Goal: Information Seeking & Learning: Learn about a topic

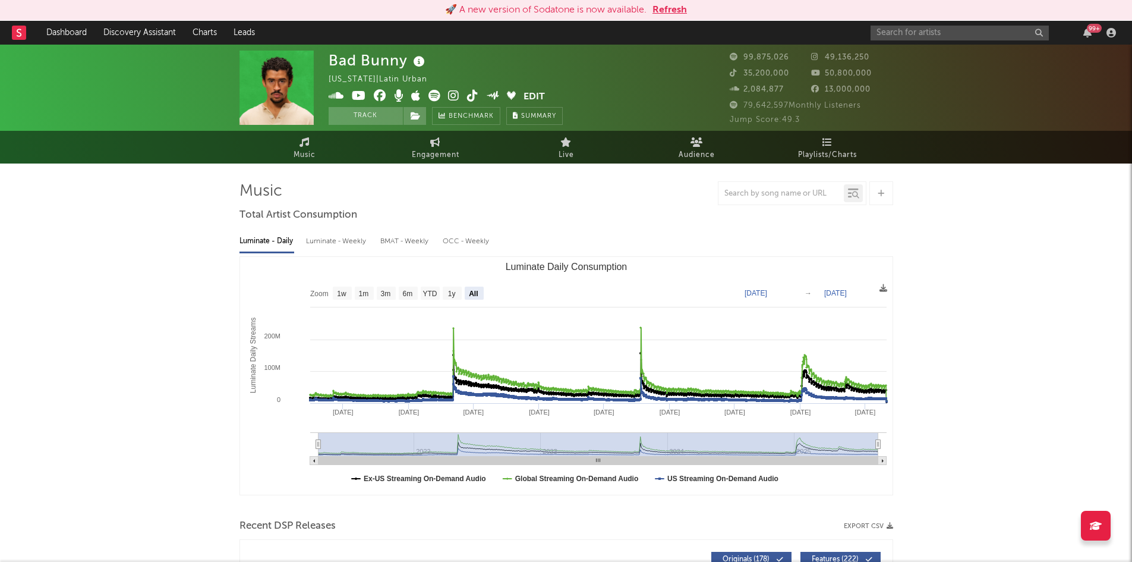
select select "All"
click at [933, 23] on div "99 +" at bounding box center [996, 33] width 250 height 24
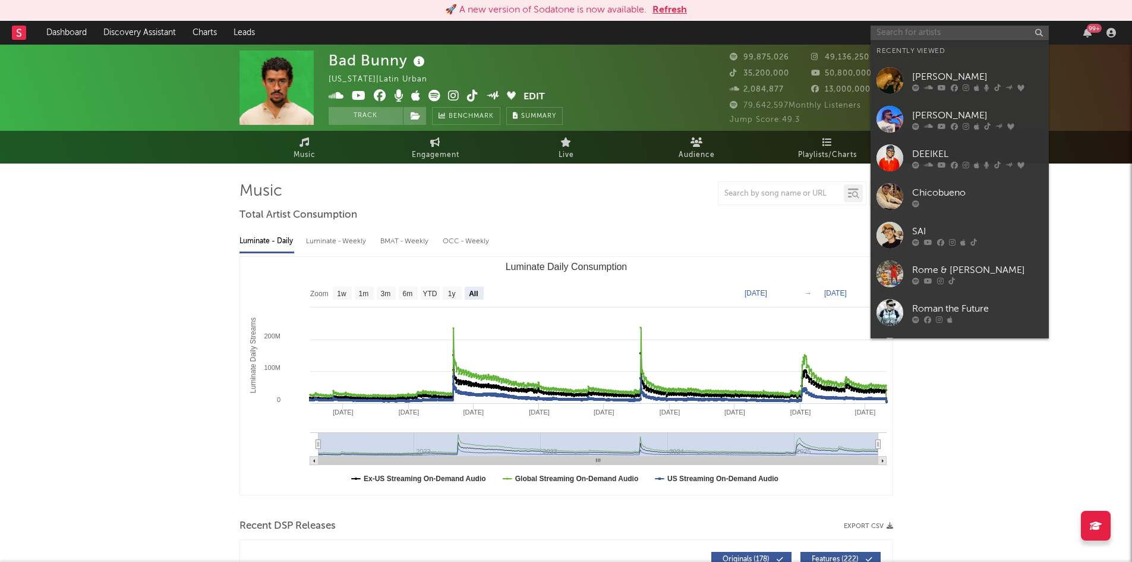
click at [924, 37] on input "text" at bounding box center [960, 33] width 178 height 15
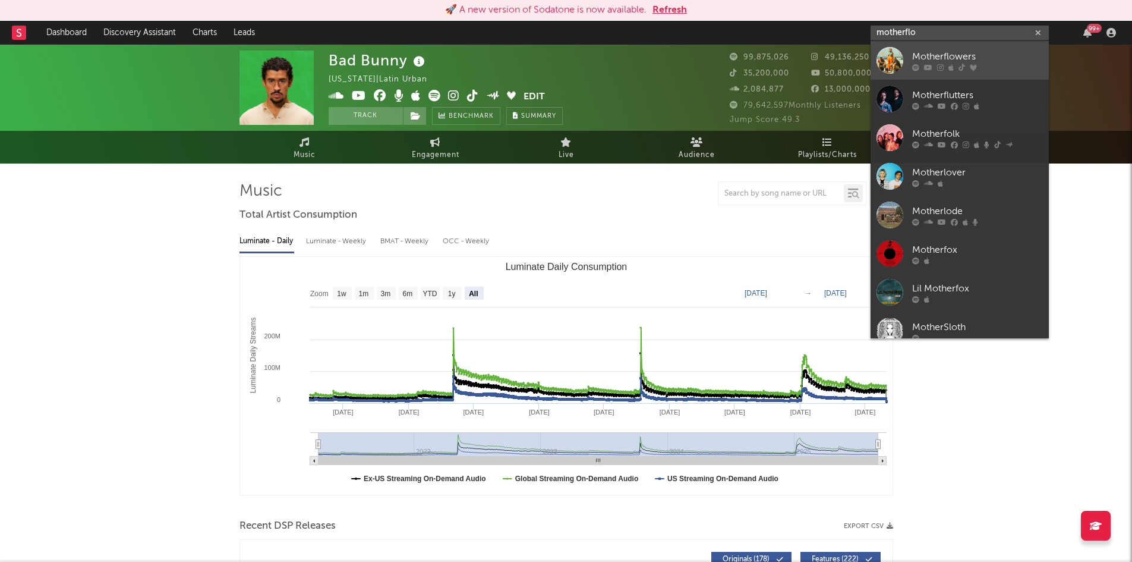
type input "motherflo"
click at [949, 57] on div "Motherflowers" at bounding box center [977, 56] width 131 height 14
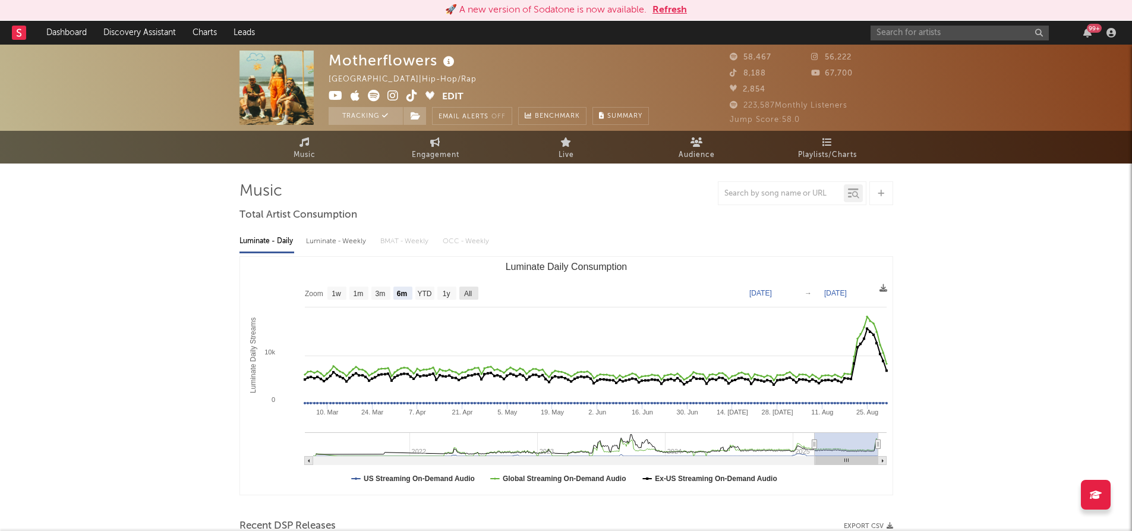
click at [470, 290] on text "All" at bounding box center [468, 293] width 8 height 8
select select "All"
type input "[DATE]"
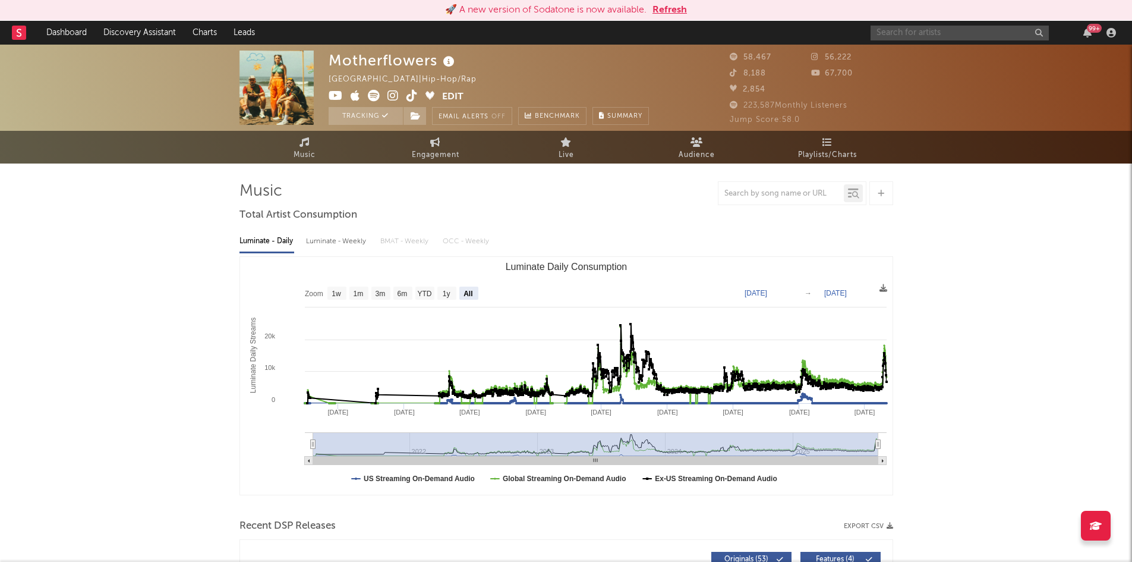
click at [924, 26] on input "text" at bounding box center [960, 33] width 178 height 15
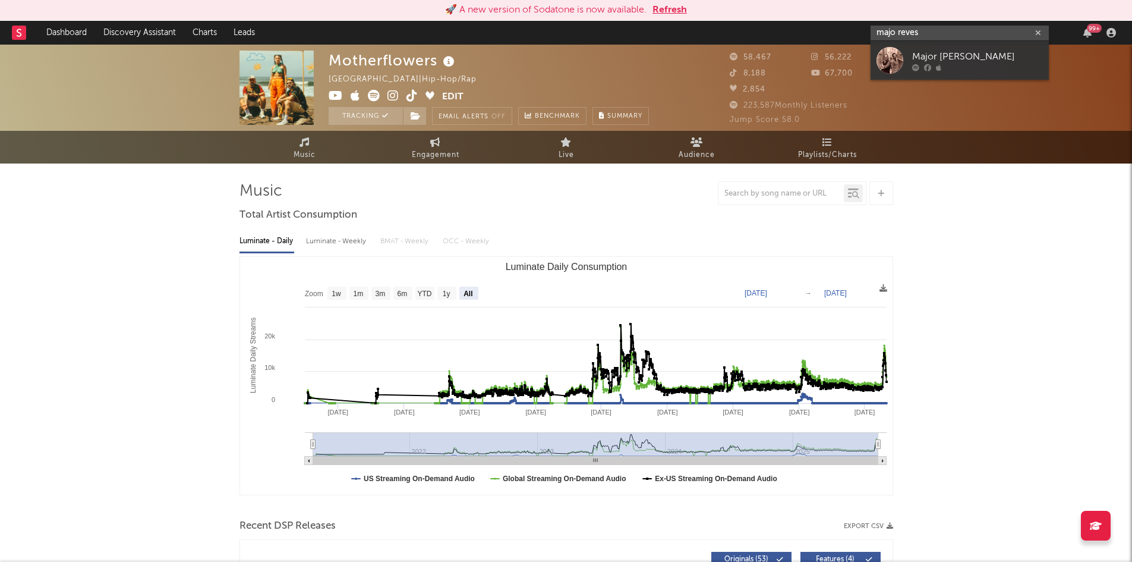
click at [914, 32] on input "majo reves" at bounding box center [960, 33] width 178 height 15
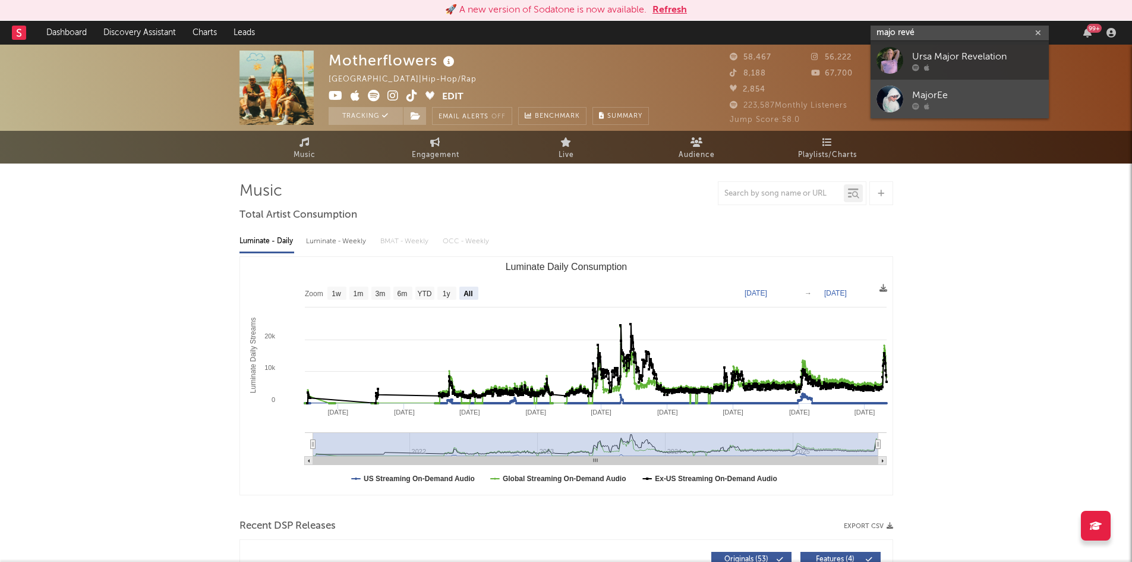
type input "majo revés"
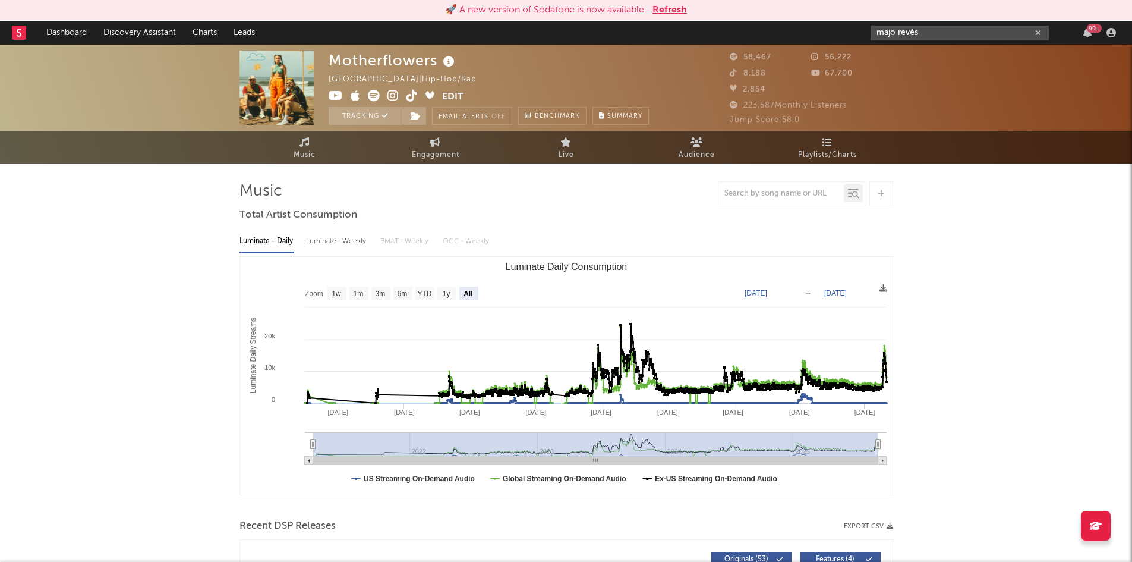
click at [1039, 30] on icon "button" at bounding box center [1039, 33] width 6 height 8
